Goal: Task Accomplishment & Management: Manage account settings

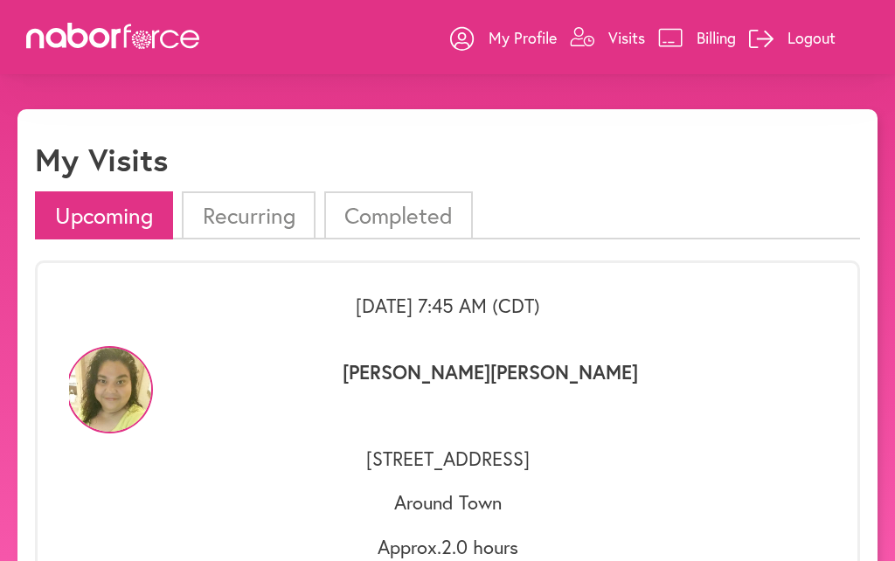
click at [513, 35] on p "My Profile" at bounding box center [523, 37] width 68 height 21
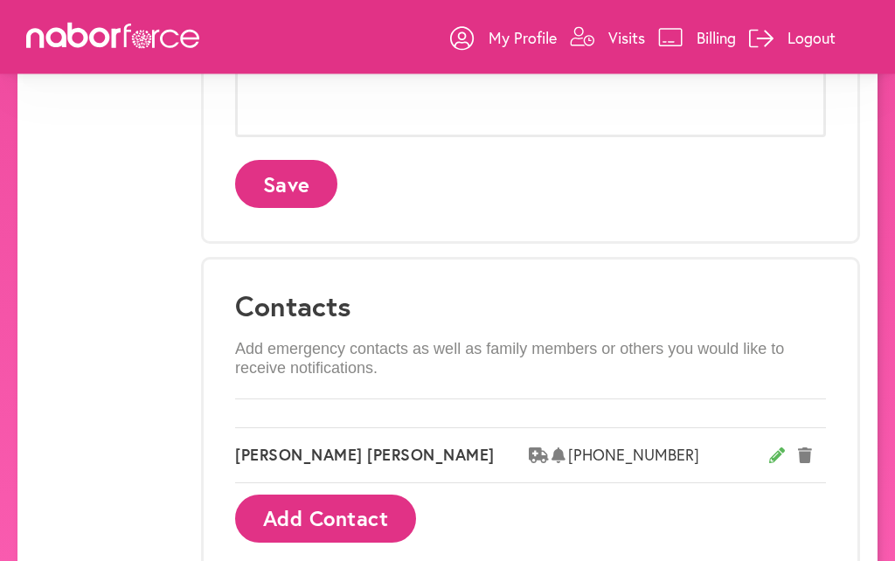
scroll to position [905, 0]
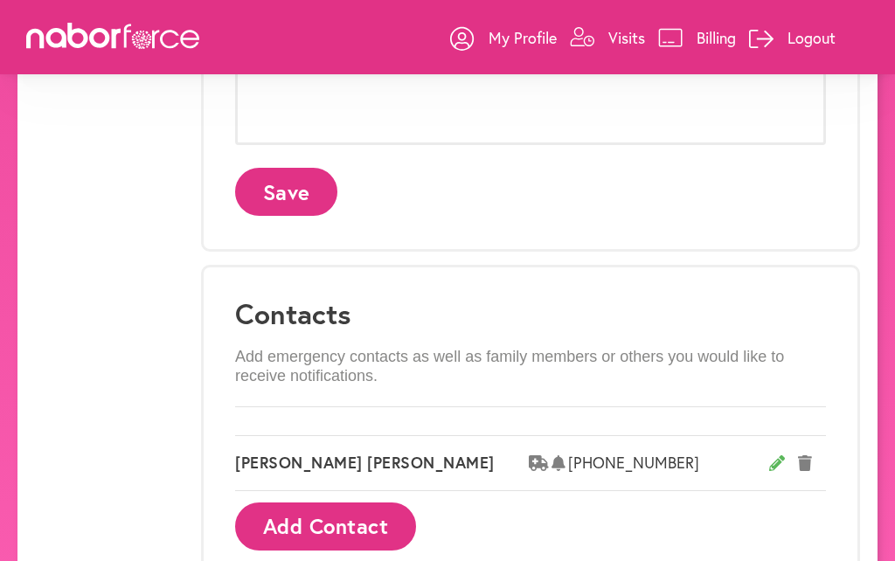
click at [703, 39] on p "Billing" at bounding box center [716, 37] width 39 height 21
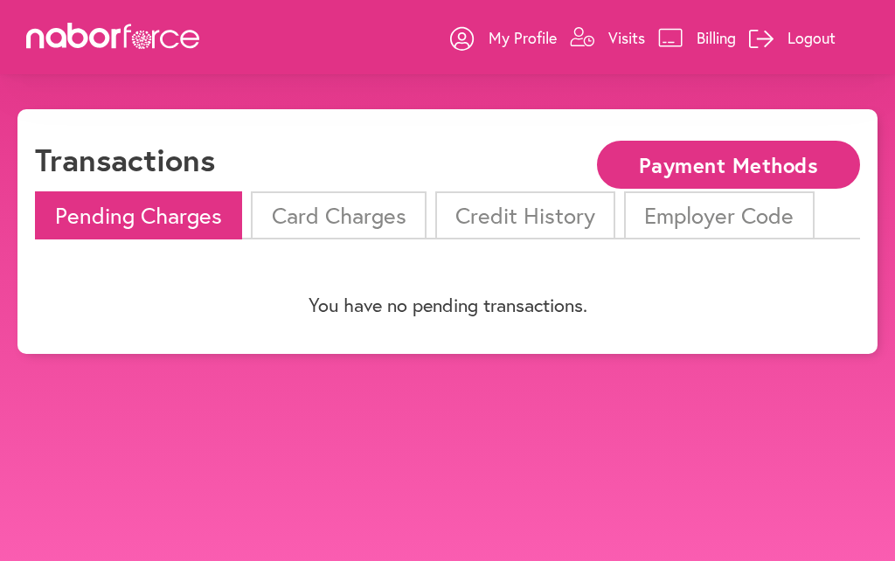
click at [740, 161] on button "Payment Methods" at bounding box center [728, 165] width 263 height 48
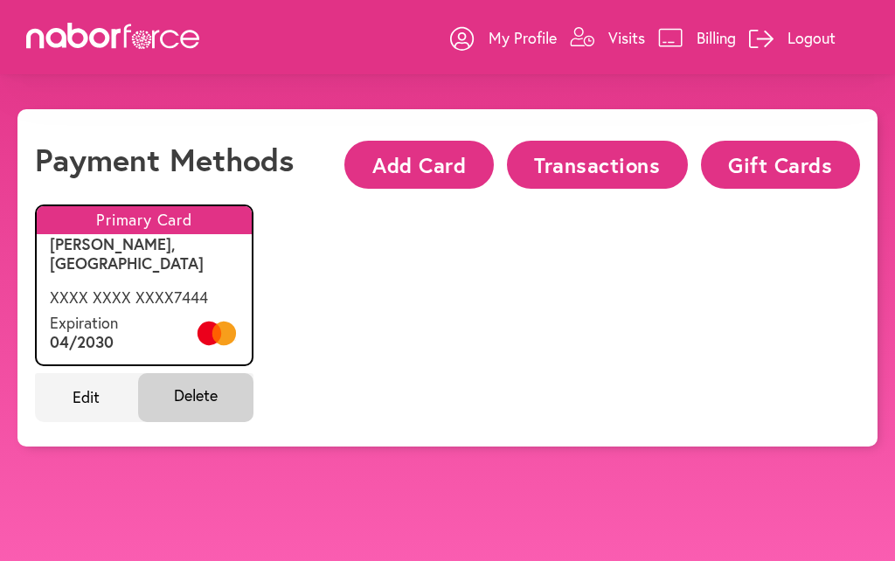
click at [251, 38] on div "My Profile Visits Billing Logout" at bounding box center [447, 37] width 895 height 74
click at [614, 38] on p "Visits" at bounding box center [626, 37] width 37 height 21
